Goal: Task Accomplishment & Management: Use online tool/utility

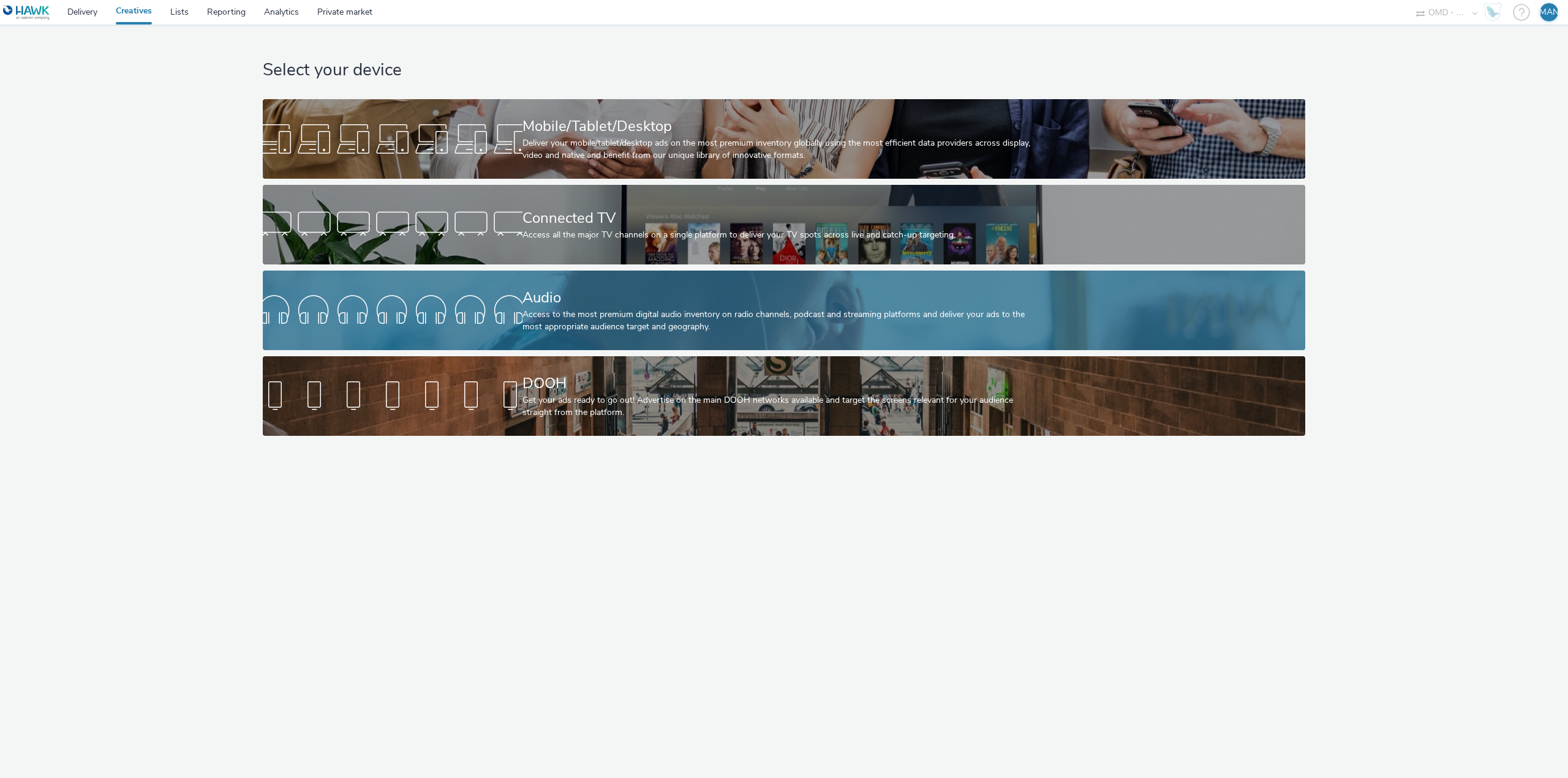
click at [609, 294] on div "Audio" at bounding box center [782, 298] width 519 height 21
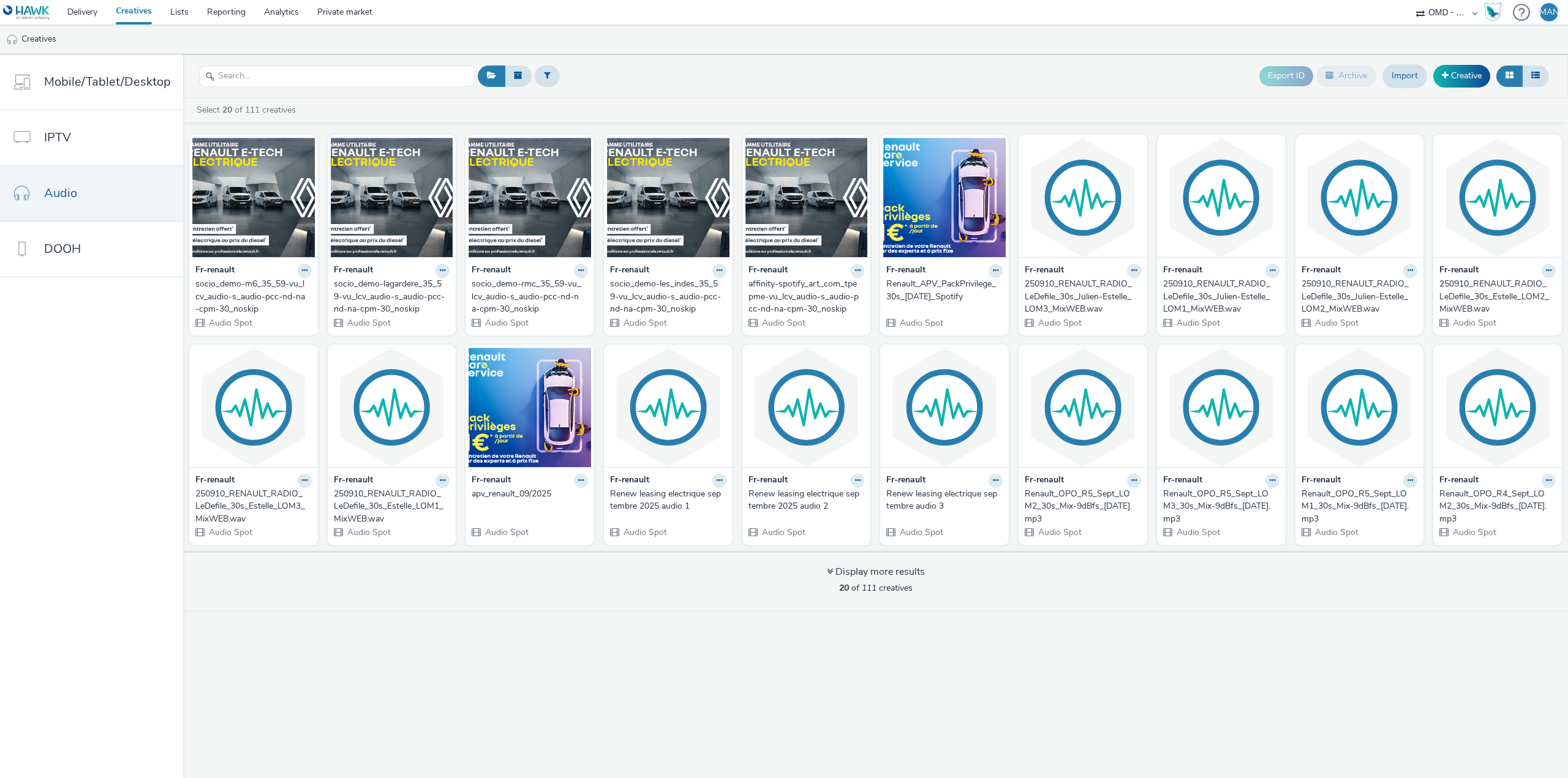
click at [824, 283] on div "affinity-spotify_art_com_tpepme-vu_lcv_audio-s_audio-pcc-nd-na-cpm-30_noskip" at bounding box center [804, 297] width 111 height 38
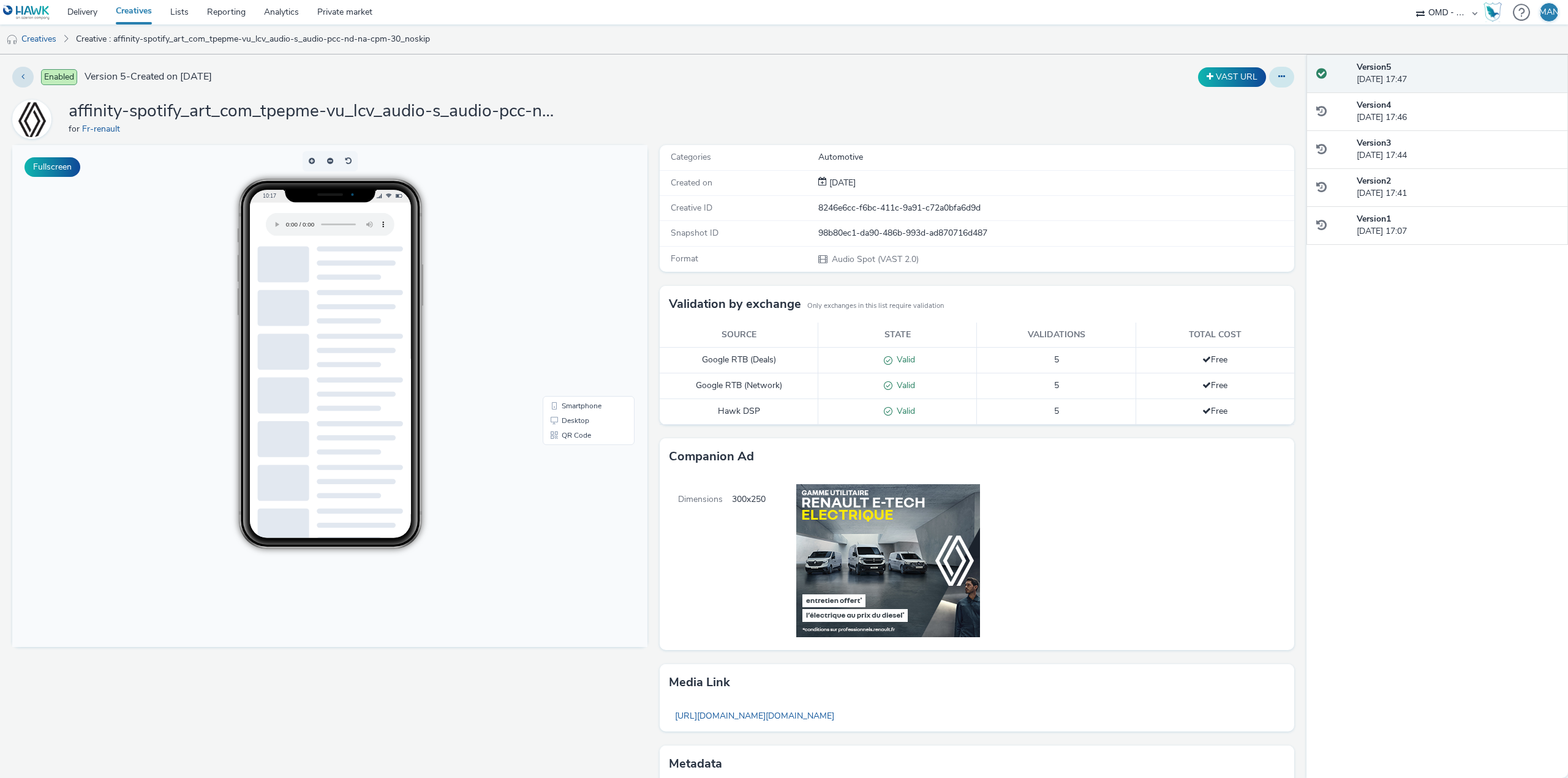
click at [1278, 79] on icon at bounding box center [1282, 76] width 7 height 9
click at [1248, 100] on link "Edit" at bounding box center [1248, 101] width 92 height 25
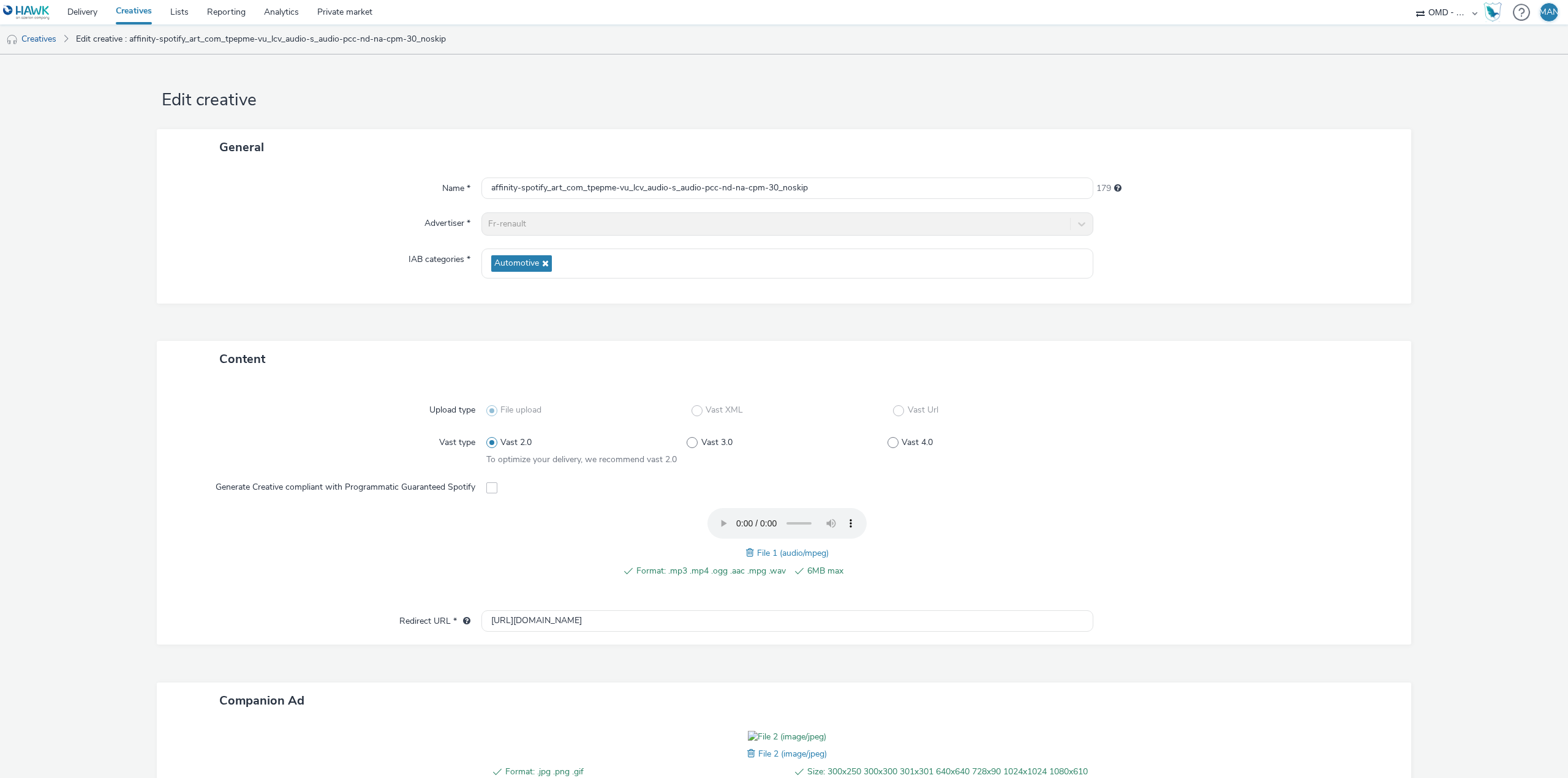
click at [486, 489] on span at bounding box center [491, 488] width 11 height 11
click at [488, 487] on span at bounding box center [491, 488] width 11 height 11
click at [487, 487] on span at bounding box center [491, 488] width 11 height 11
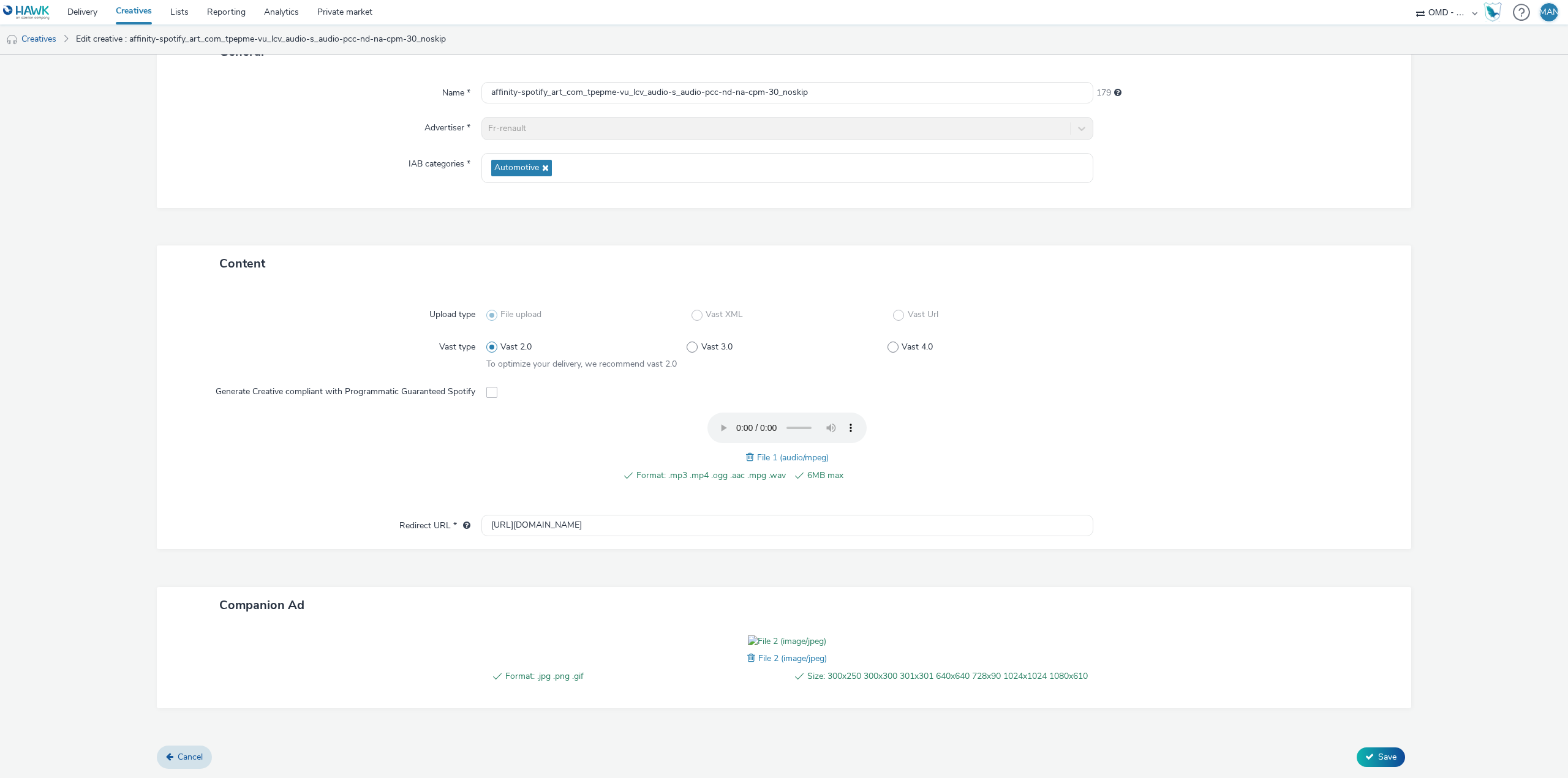
scroll to position [177, 0]
click at [490, 387] on span at bounding box center [491, 392] width 11 height 11
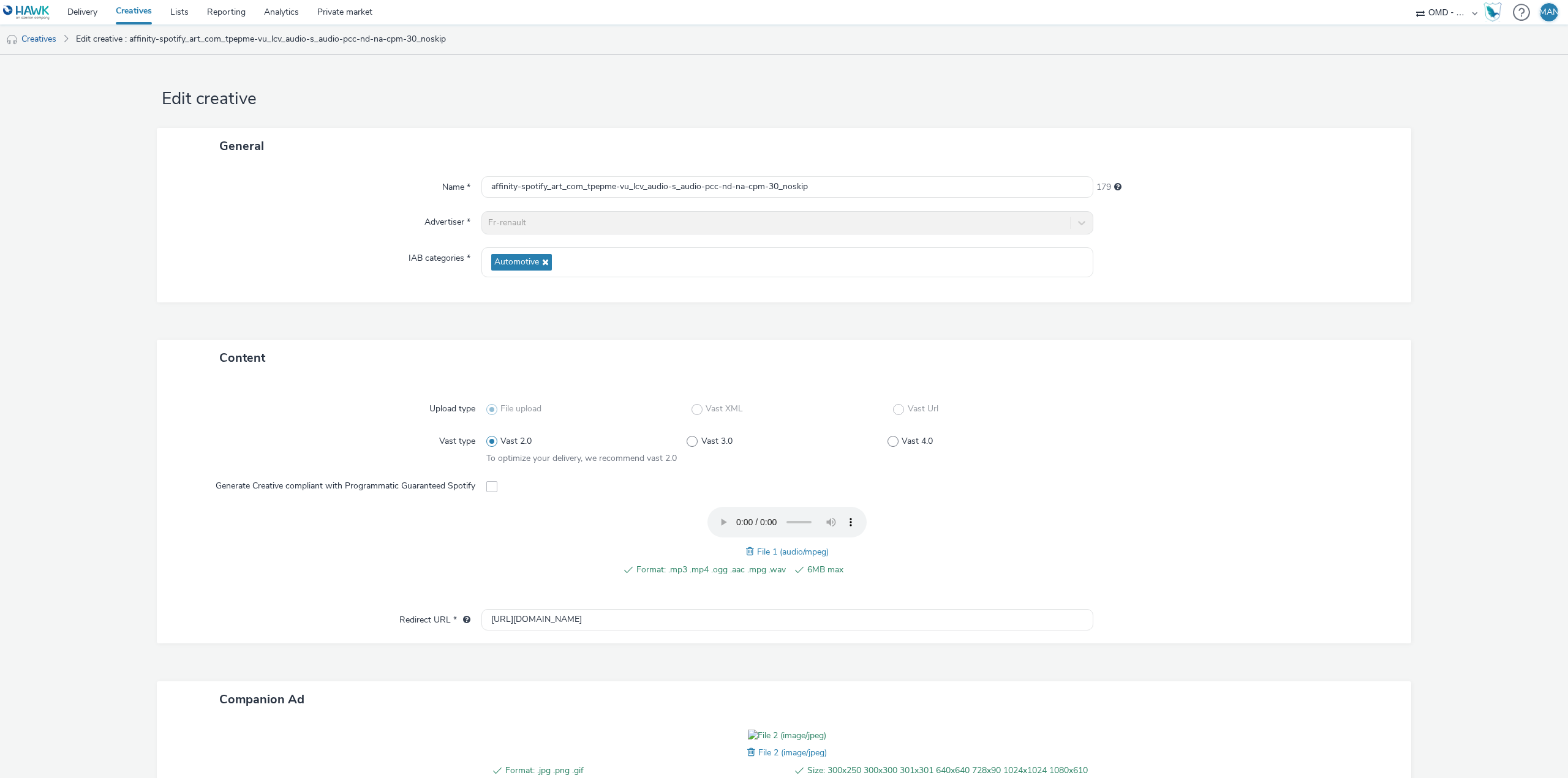
scroll to position [0, 0]
